Goal: Use online tool/utility

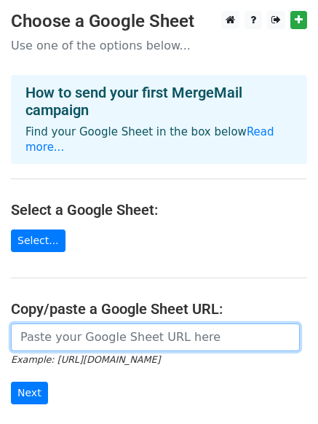
click at [91, 325] on input "url" at bounding box center [155, 337] width 289 height 28
paste input "[URL][DOMAIN_NAME]"
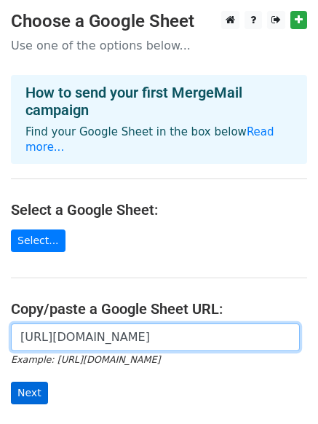
type input "[URL][DOMAIN_NAME]"
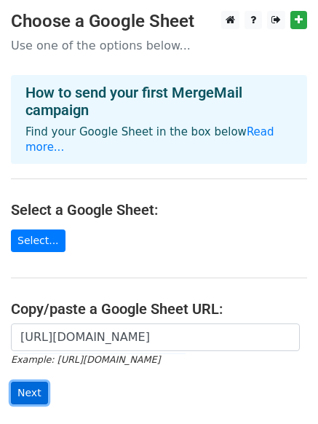
scroll to position [0, 0]
click at [37, 381] on input "Next" at bounding box center [29, 392] width 37 height 23
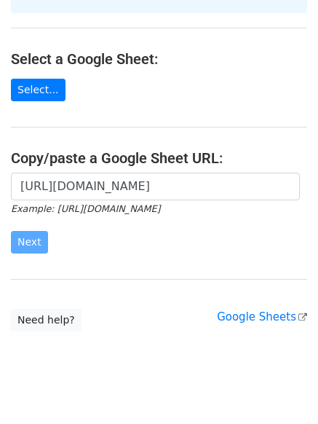
scroll to position [159, 0]
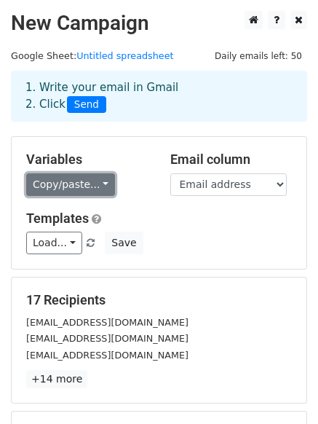
click at [71, 178] on link "Copy/paste..." at bounding box center [70, 184] width 89 height 23
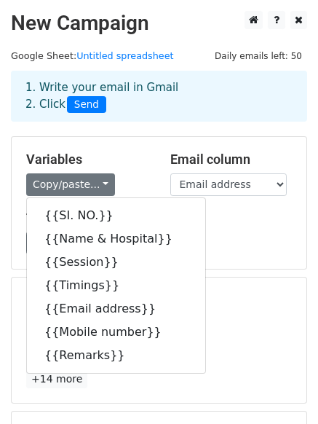
click at [135, 168] on div "Variables Copy/paste... {{SI. NO.}} {{Name & Hospital}} {{Session}} {{Timings}}…" at bounding box center [87, 173] width 144 height 44
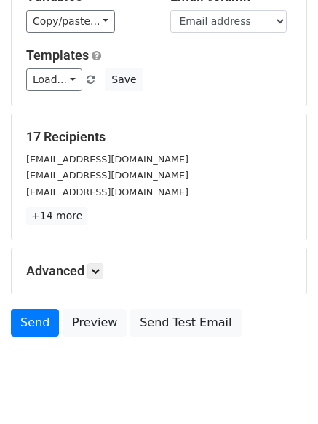
scroll to position [199, 0]
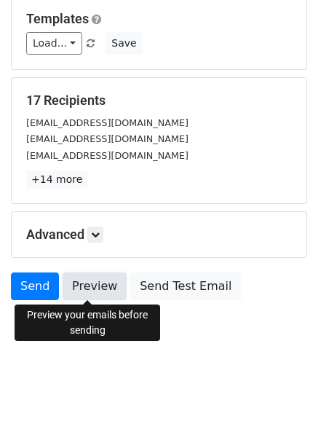
click at [84, 289] on link "Preview" at bounding box center [95, 286] width 64 height 28
